Goal: Transaction & Acquisition: Purchase product/service

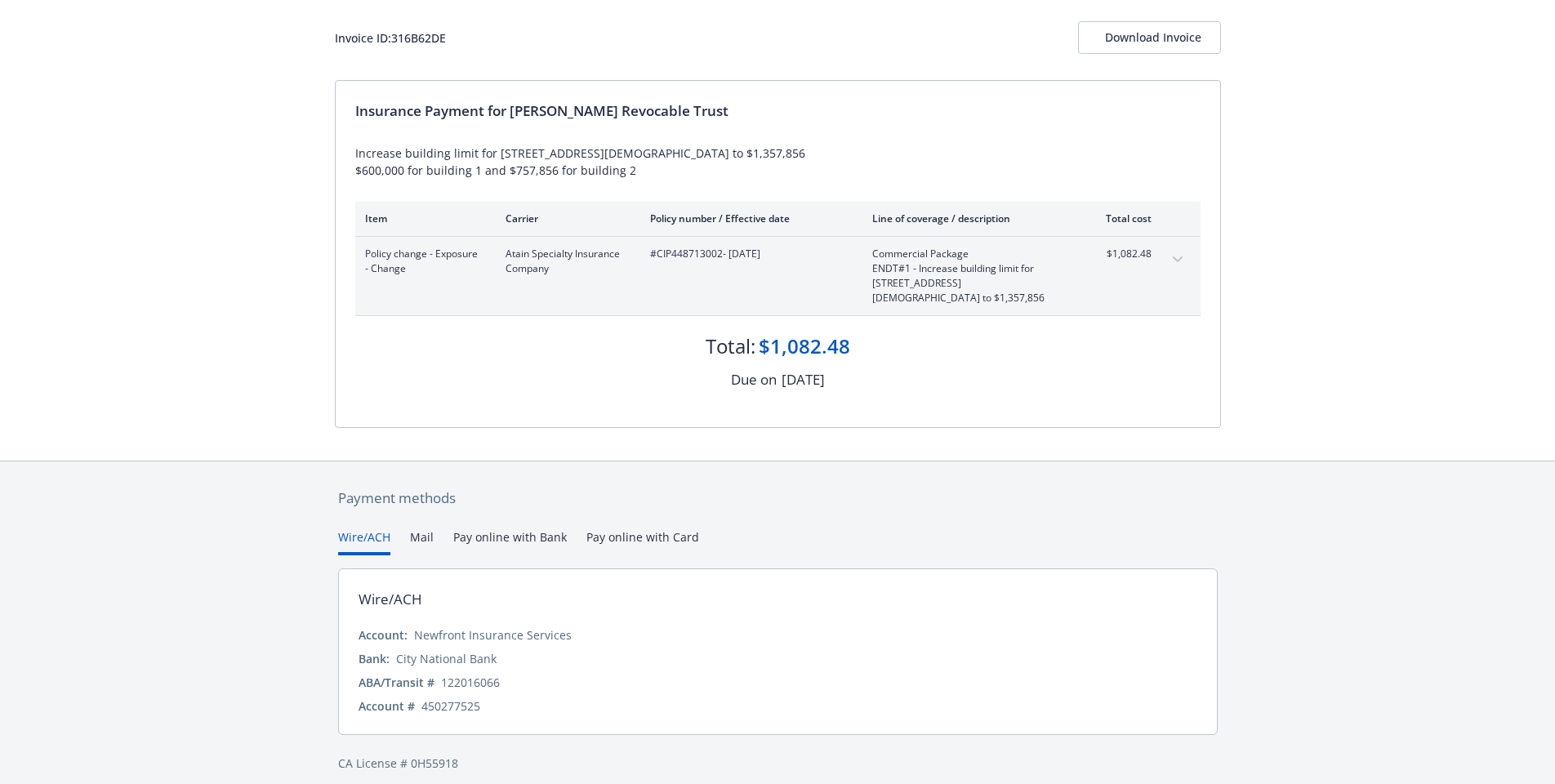
scroll to position [88, 0]
click at [629, 525] on div "Payment methods Wire/ACH Mail Pay online with Bank Pay online with Card Wire/AC…" at bounding box center [778, 632] width 887 height 337
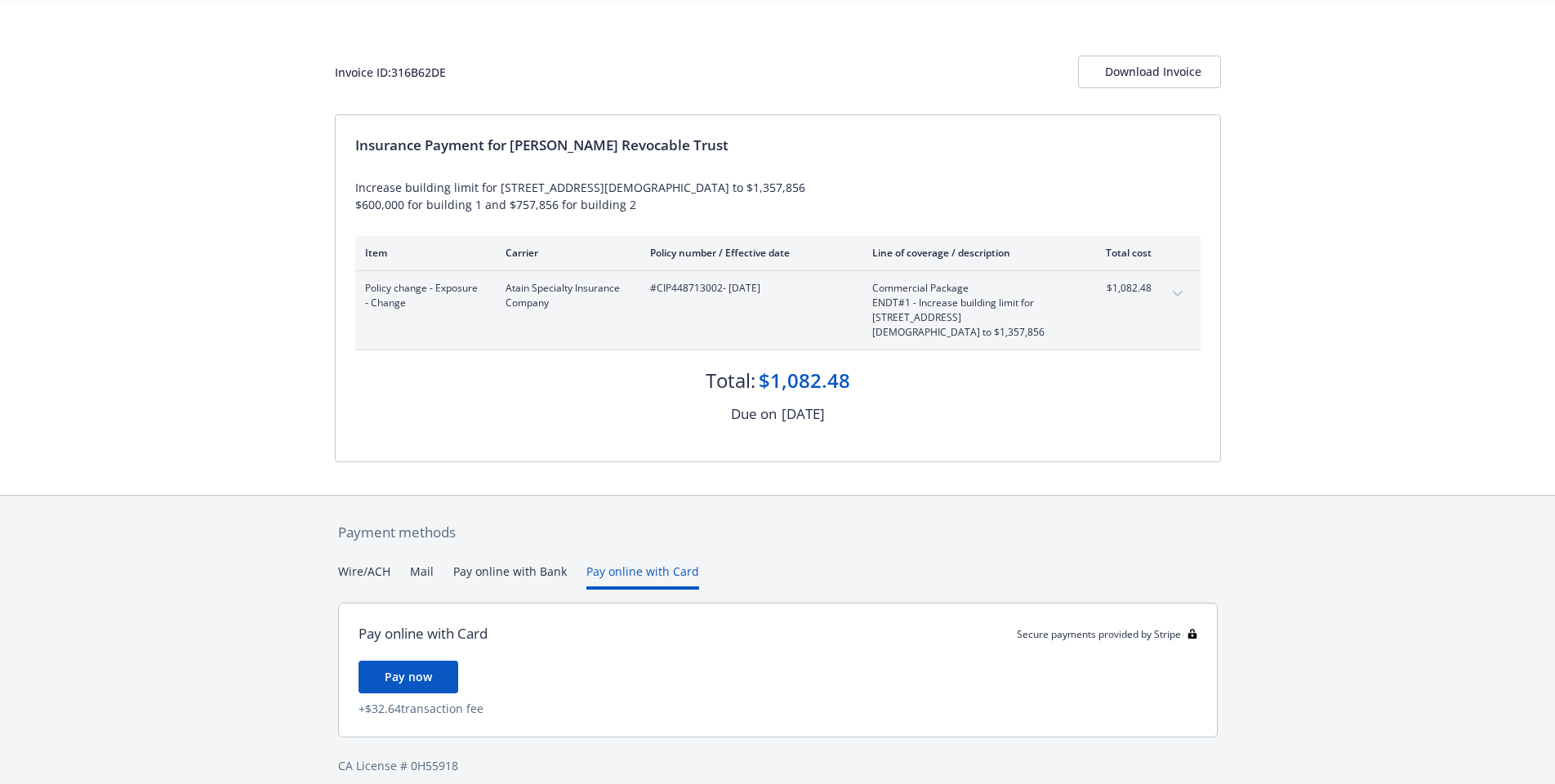
click at [500, 562] on button "Pay online with Bank" at bounding box center [510, 576] width 113 height 27
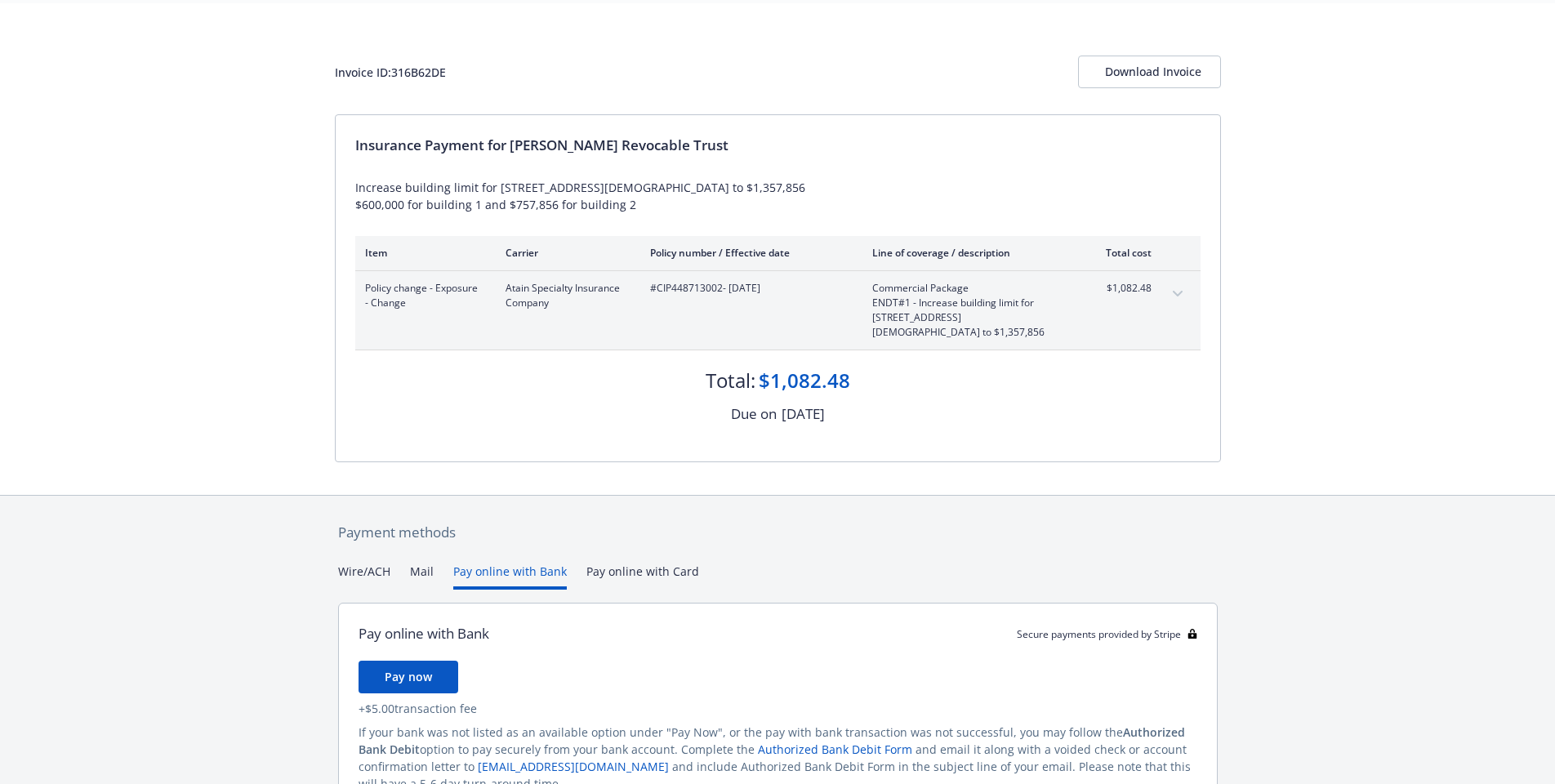
click at [410, 562] on button "Mail" at bounding box center [422, 576] width 24 height 27
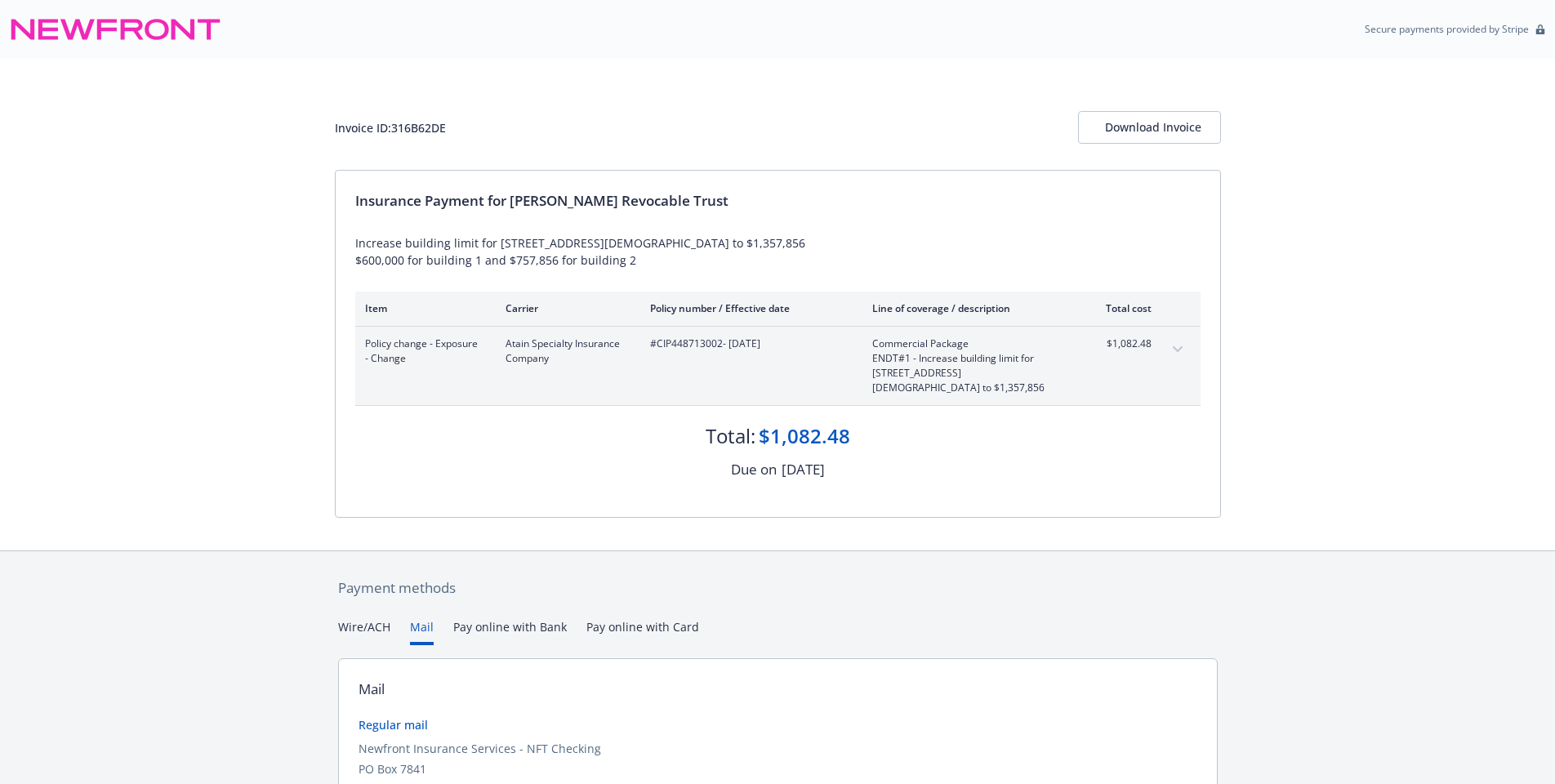
scroll to position [0, 0]
click at [412, 127] on div "Invoice ID: 316B62DE" at bounding box center [390, 128] width 111 height 17
copy div "316B62DE"
